Goal: Use online tool/utility: Utilize a website feature to perform a specific function

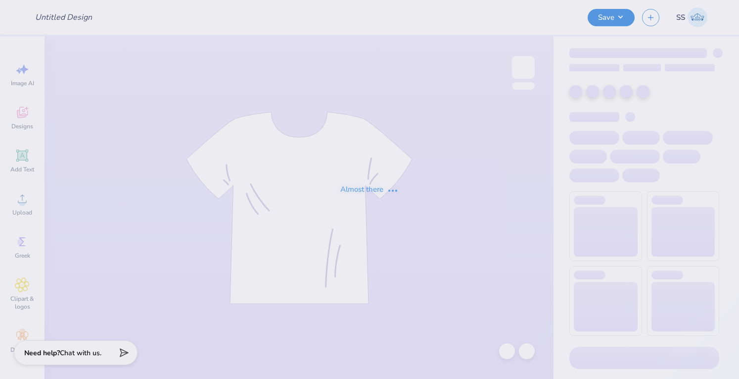
type input "best design"
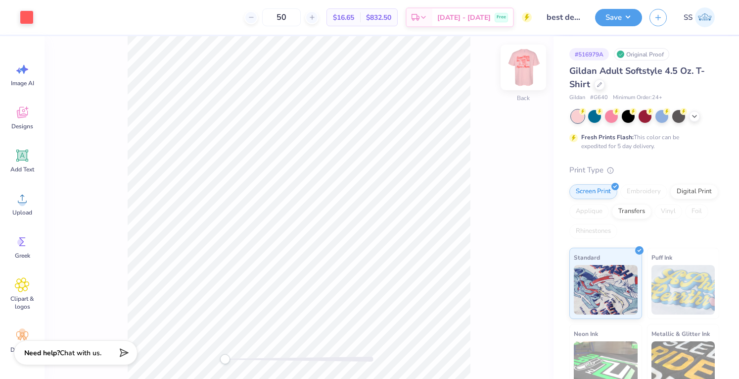
click at [523, 59] on img at bounding box center [524, 68] width 40 height 40
click at [48, 14] on div at bounding box center [45, 16] width 14 height 14
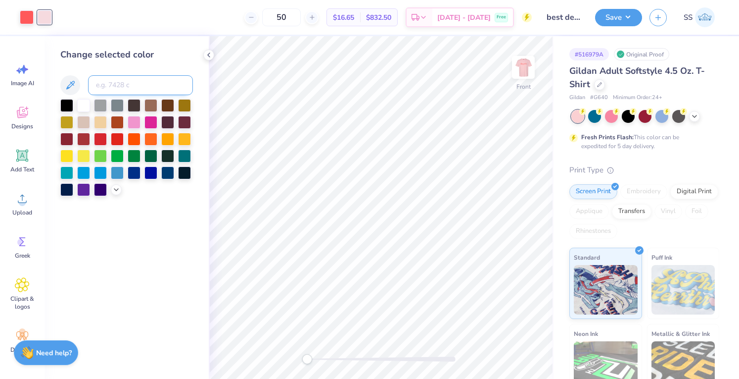
click at [116, 83] on input at bounding box center [140, 85] width 105 height 20
type input "178"
click at [622, 15] on button "Save" at bounding box center [618, 15] width 47 height 17
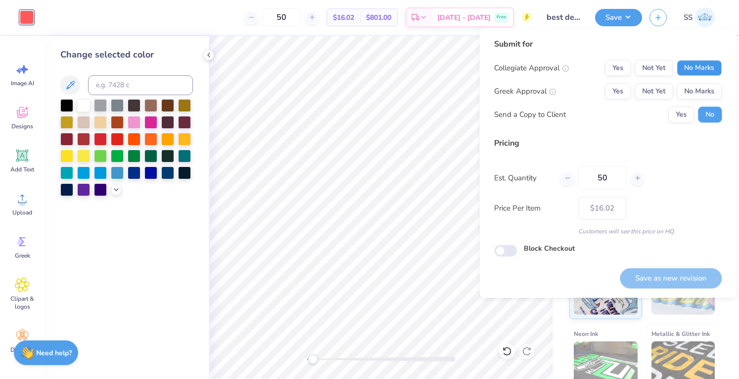
click at [684, 63] on button "No Marks" at bounding box center [699, 68] width 45 height 16
click at [686, 86] on button "No Marks" at bounding box center [699, 91] width 45 height 16
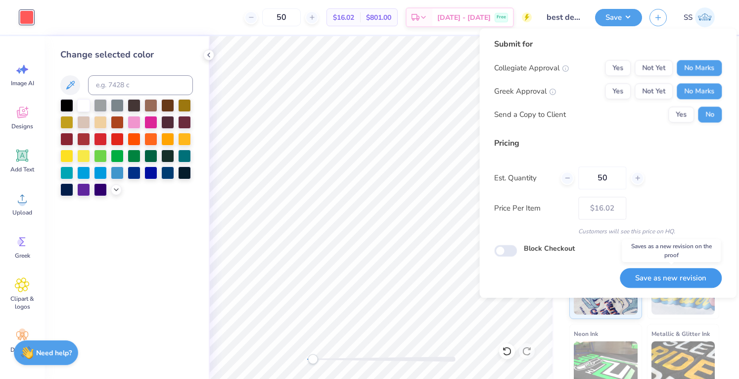
click at [656, 272] on button "Save as new revision" at bounding box center [671, 278] width 102 height 20
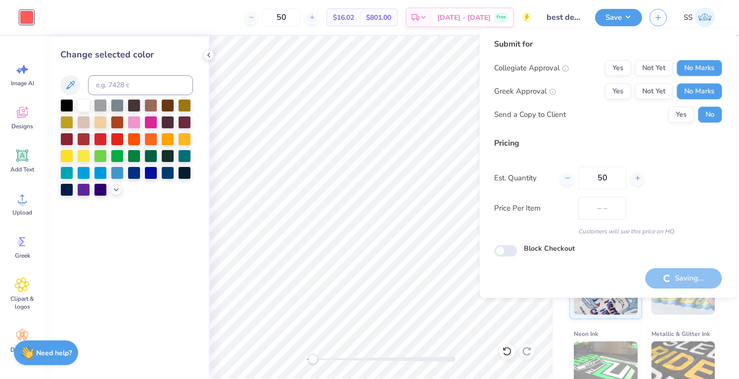
type input "$16.02"
